Goal: Check status: Check status

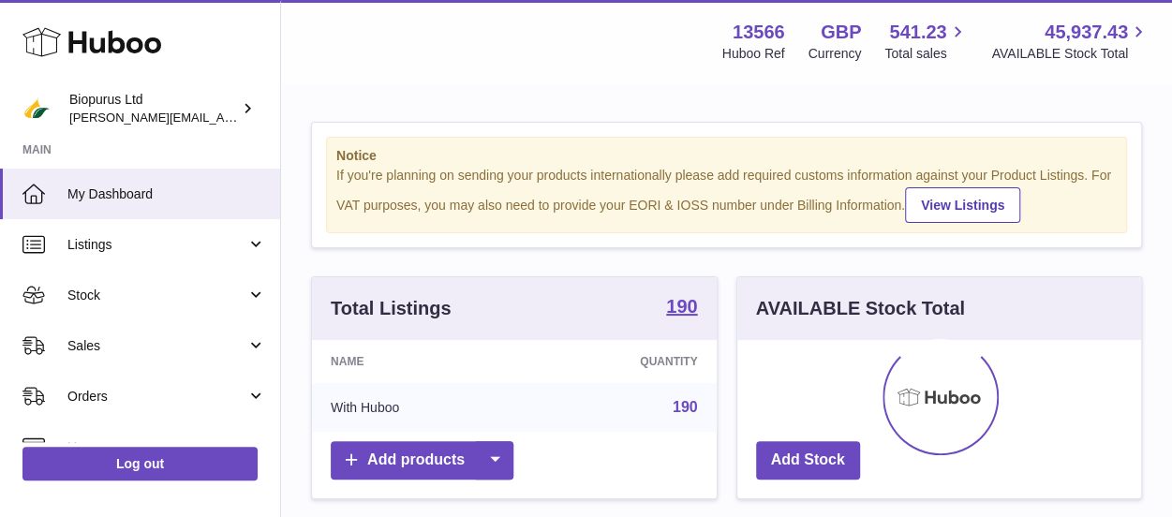
scroll to position [292, 411]
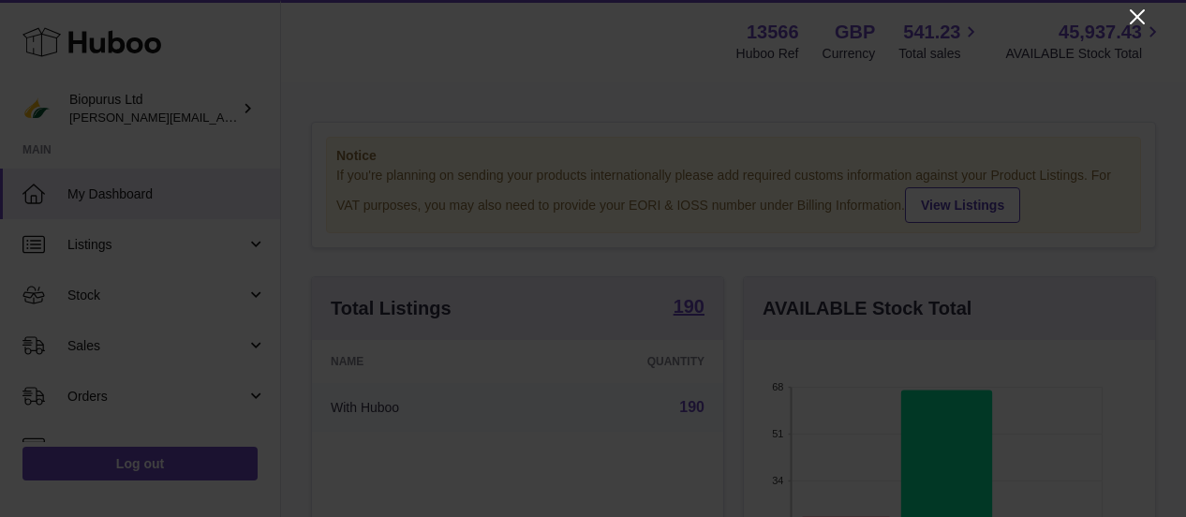
click at [1137, 19] on icon "Close" at bounding box center [1137, 17] width 22 height 22
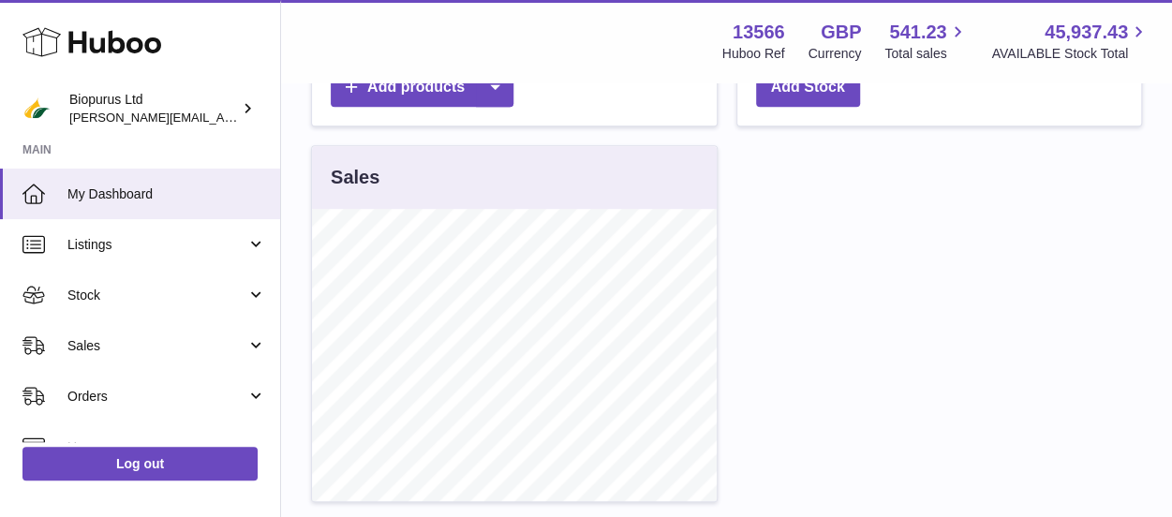
scroll to position [187, 0]
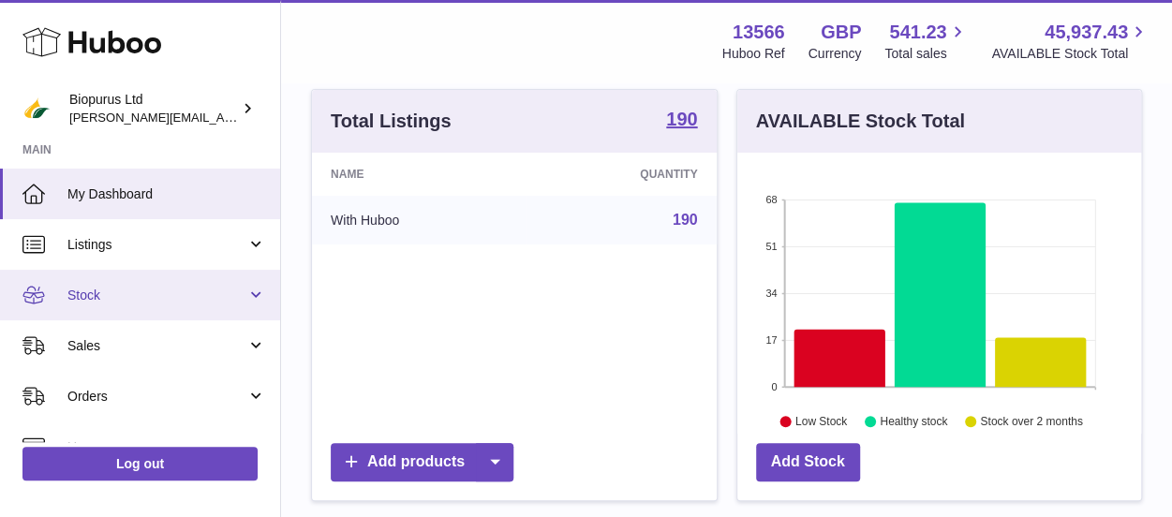
click at [120, 297] on span "Stock" at bounding box center [156, 296] width 179 height 18
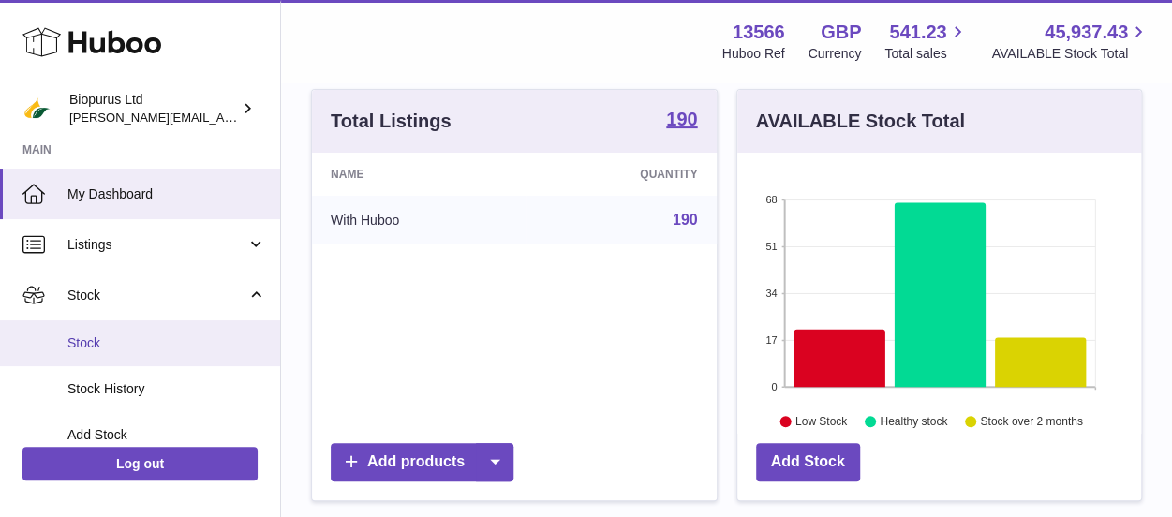
click at [115, 351] on span "Stock" at bounding box center [166, 343] width 199 height 18
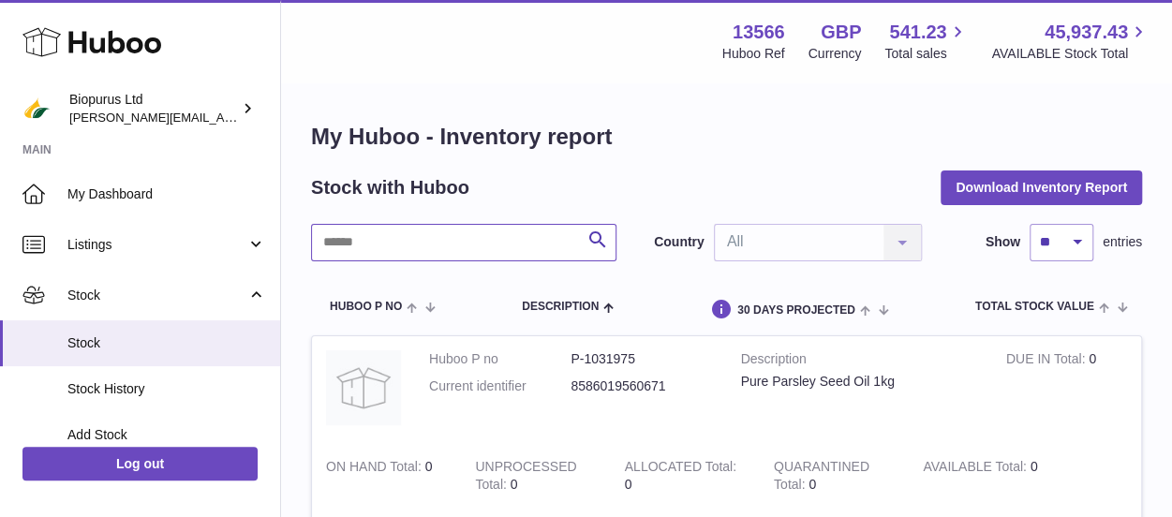
click at [393, 247] on input "text" at bounding box center [463, 242] width 305 height 37
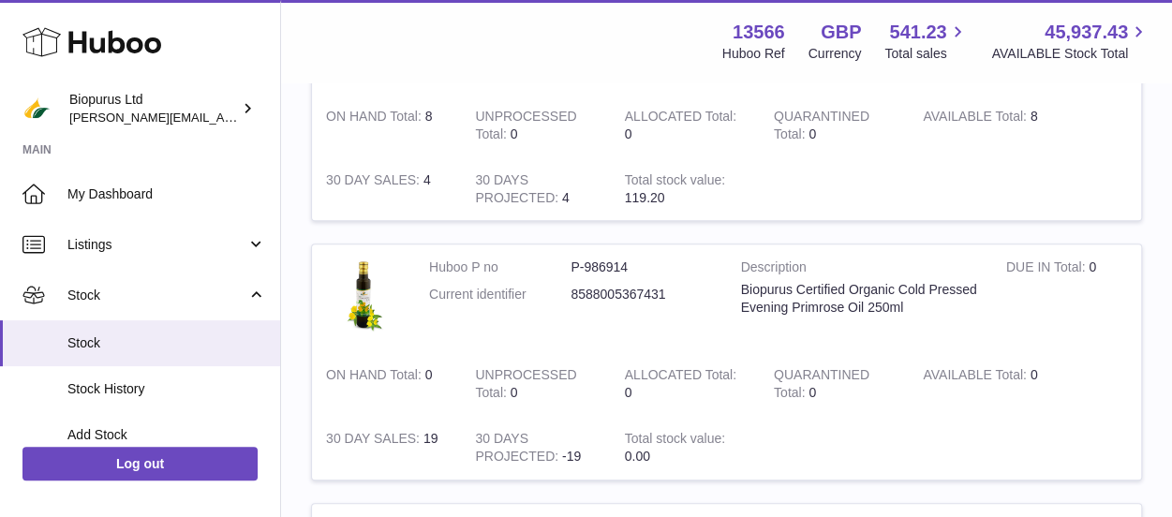
scroll to position [281, 0]
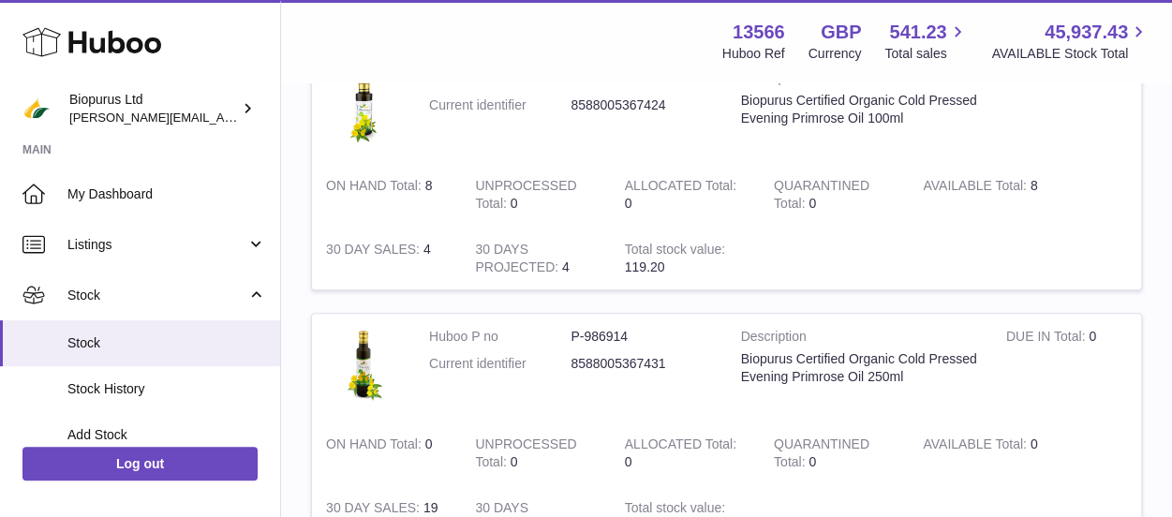
type input "***"
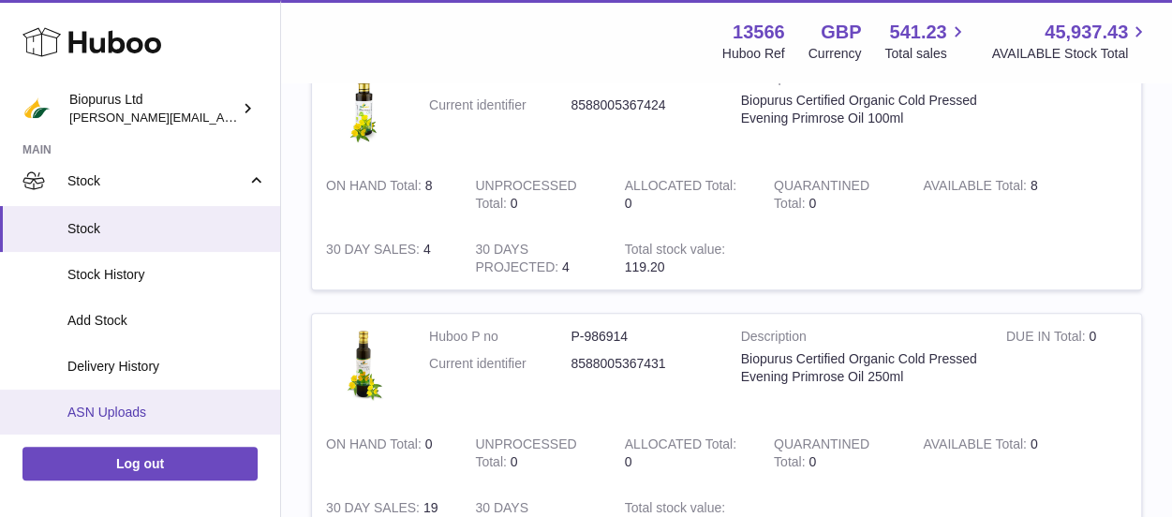
scroll to position [187, 0]
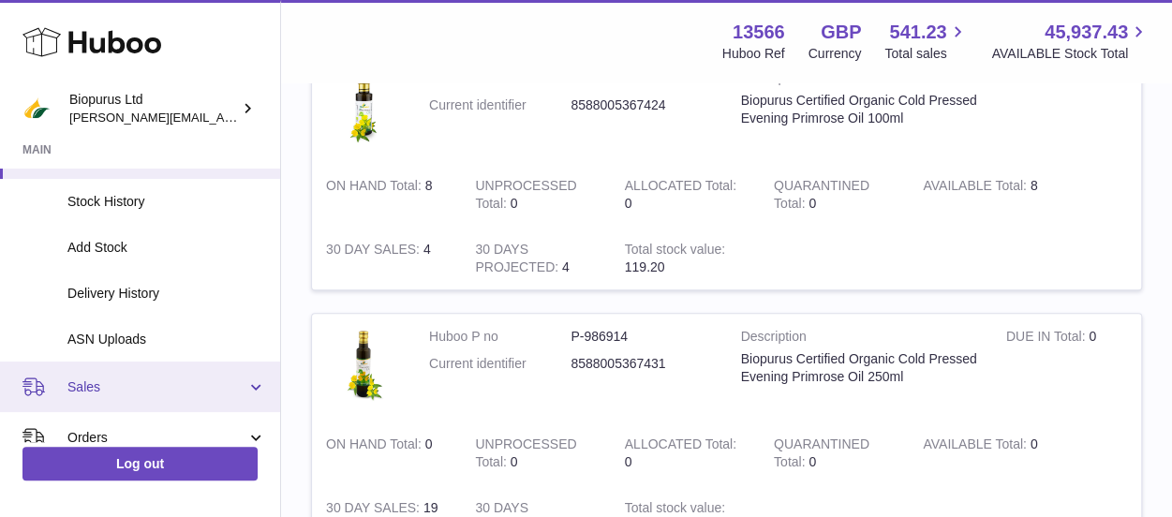
click at [109, 383] on span "Sales" at bounding box center [156, 387] width 179 height 18
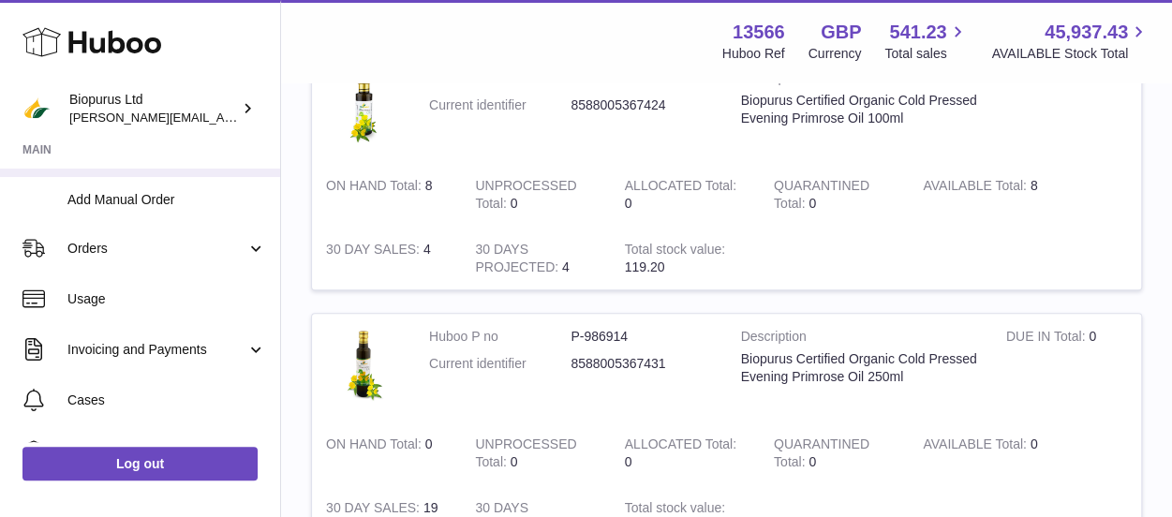
scroll to position [375, 0]
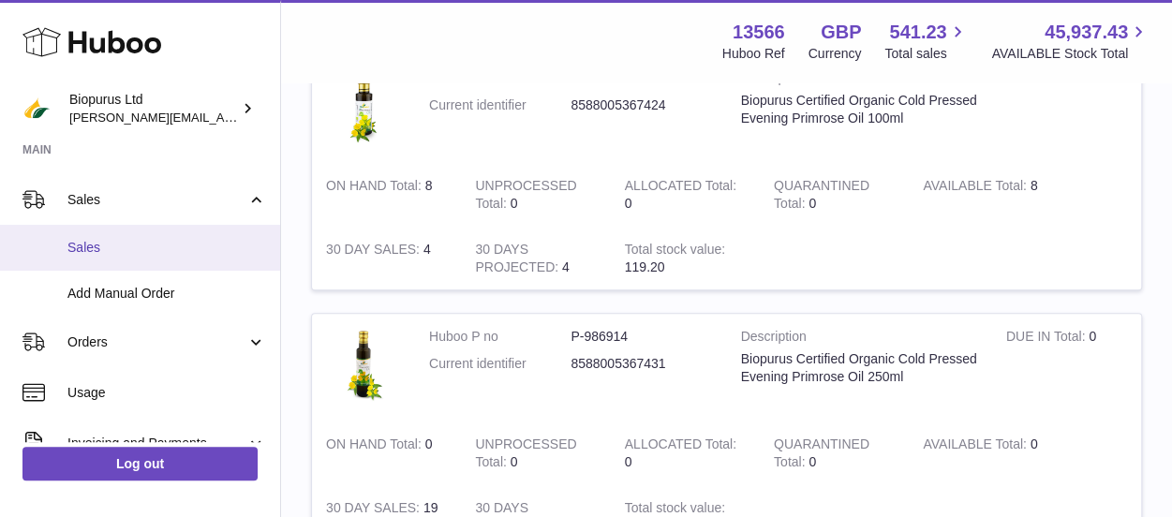
click at [126, 246] on span "Sales" at bounding box center [166, 248] width 199 height 18
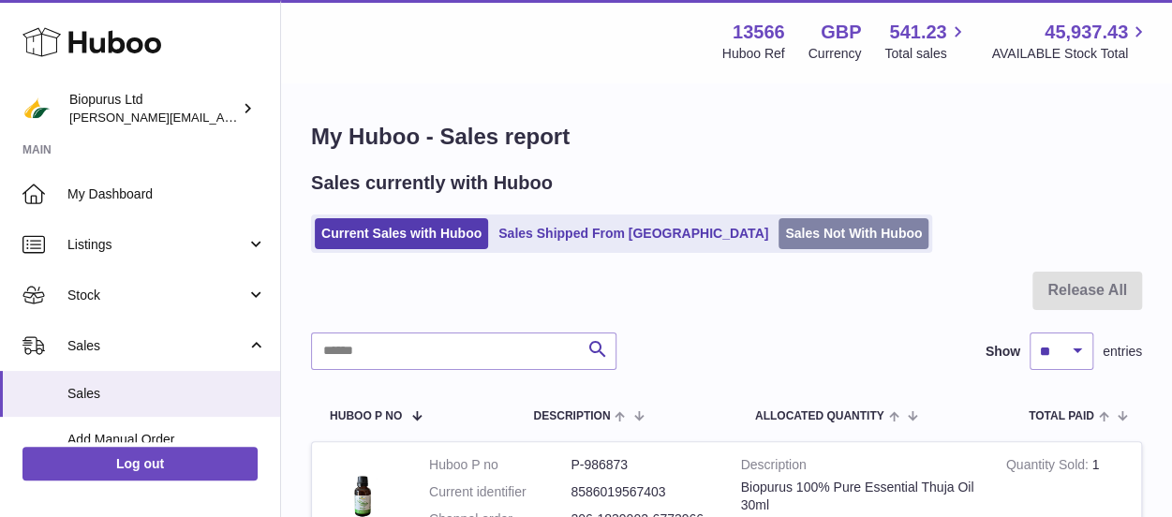
click at [778, 222] on link "Sales Not With Huboo" at bounding box center [853, 233] width 150 height 31
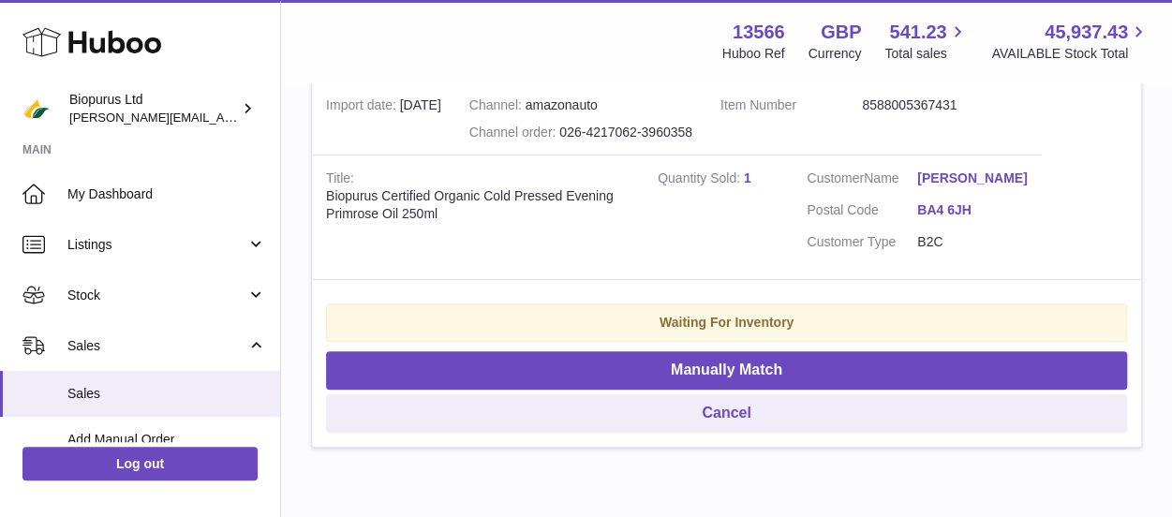
scroll to position [468, 0]
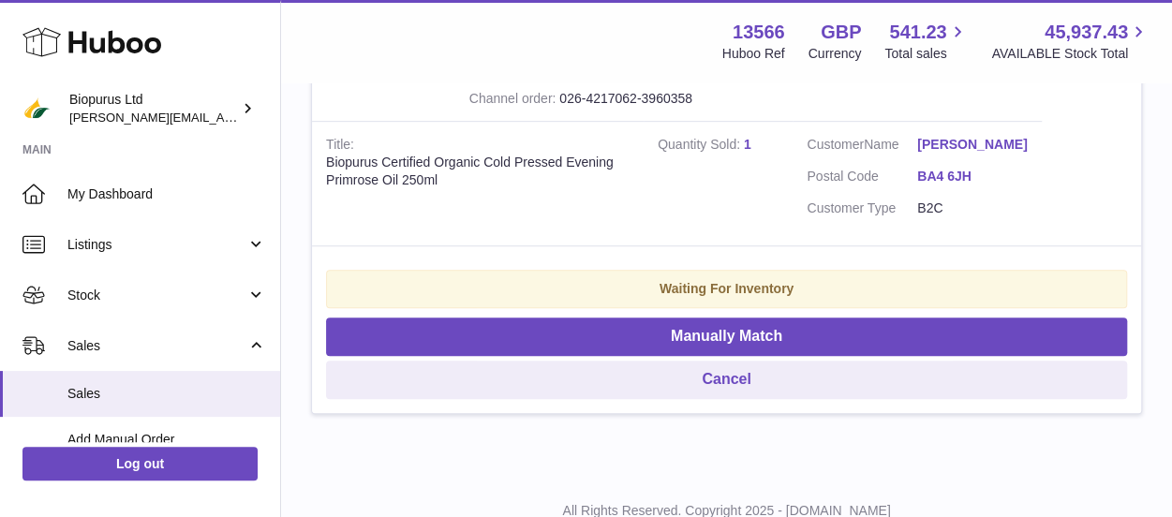
click at [978, 143] on link "Tania Worner" at bounding box center [972, 145] width 111 height 18
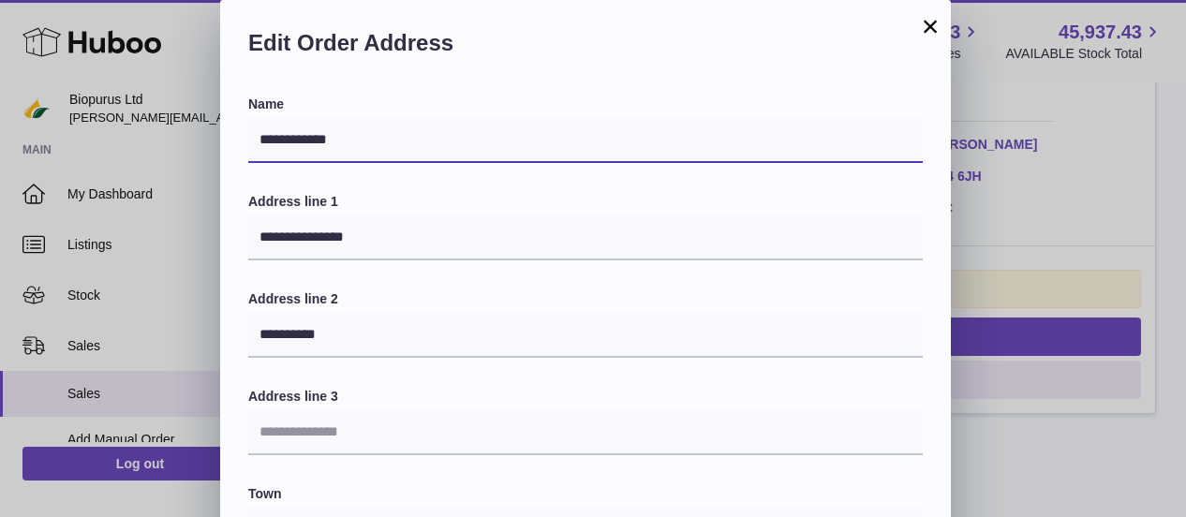
drag, startPoint x: 360, startPoint y: 139, endPoint x: 302, endPoint y: 141, distance: 58.1
click at [302, 141] on input "**********" at bounding box center [585, 140] width 674 height 45
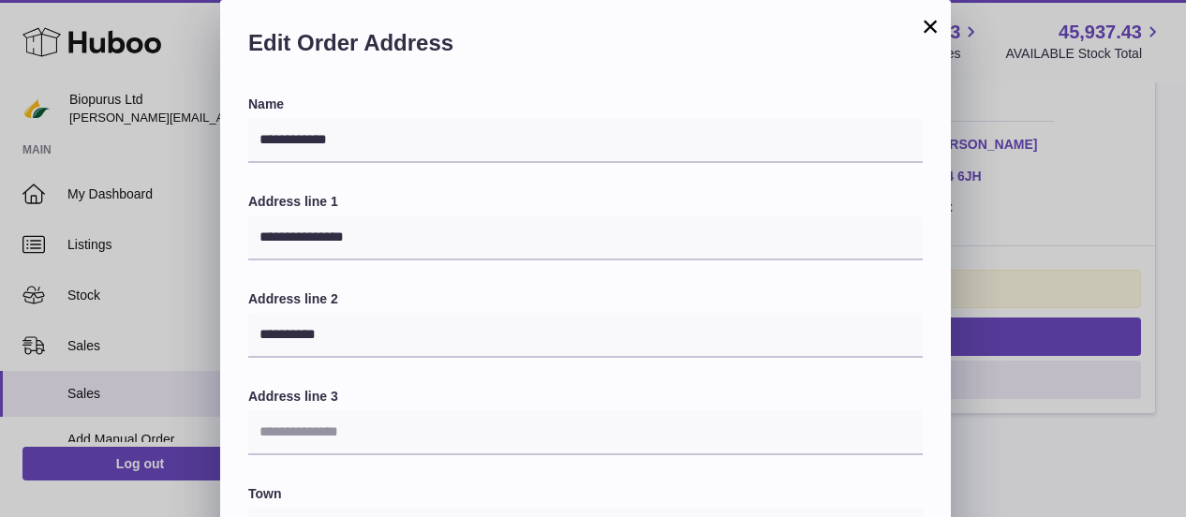
click at [925, 26] on button "×" at bounding box center [930, 26] width 22 height 22
